Goal: Task Accomplishment & Management: Manage account settings

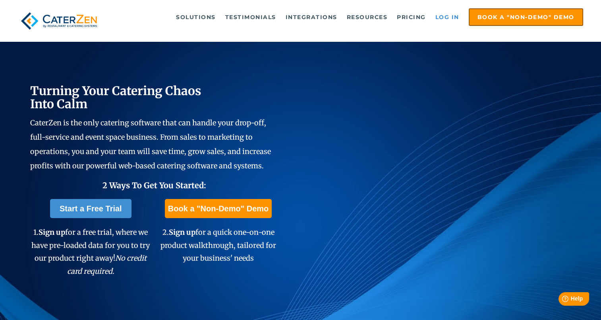
click at [446, 16] on link "Log in" at bounding box center [448, 17] width 32 height 16
click at [444, 19] on link "Log in" at bounding box center [448, 17] width 32 height 16
click at [446, 17] on link "Log in" at bounding box center [448, 17] width 32 height 16
